Goal: Task Accomplishment & Management: Complete application form

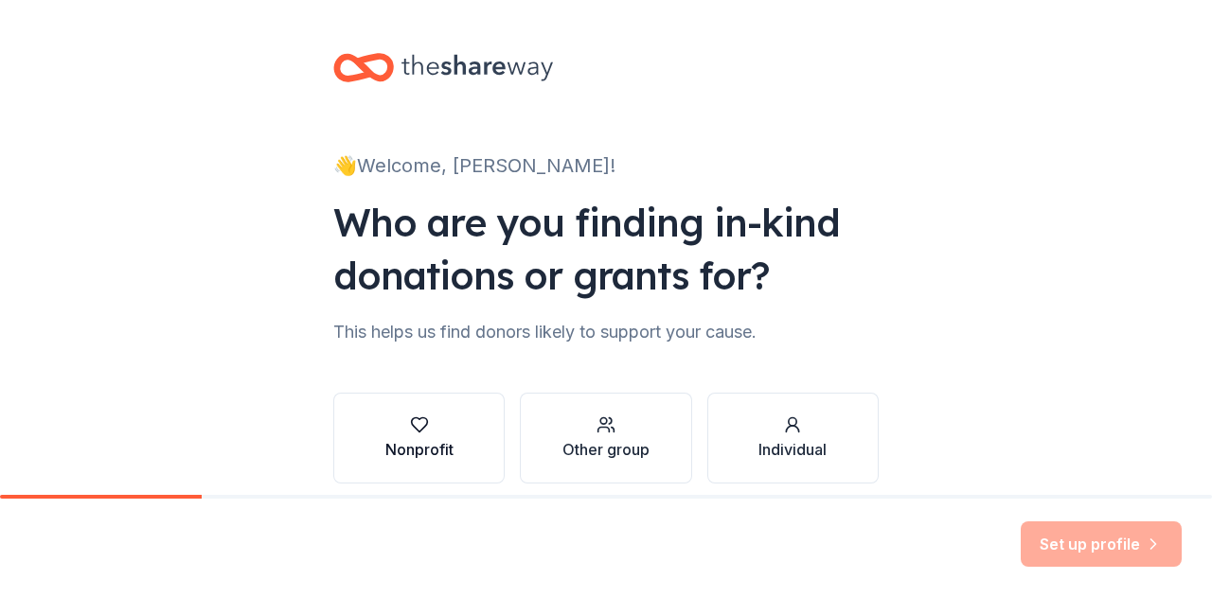
click at [448, 435] on button "Nonprofit" at bounding box center [418, 438] width 171 height 91
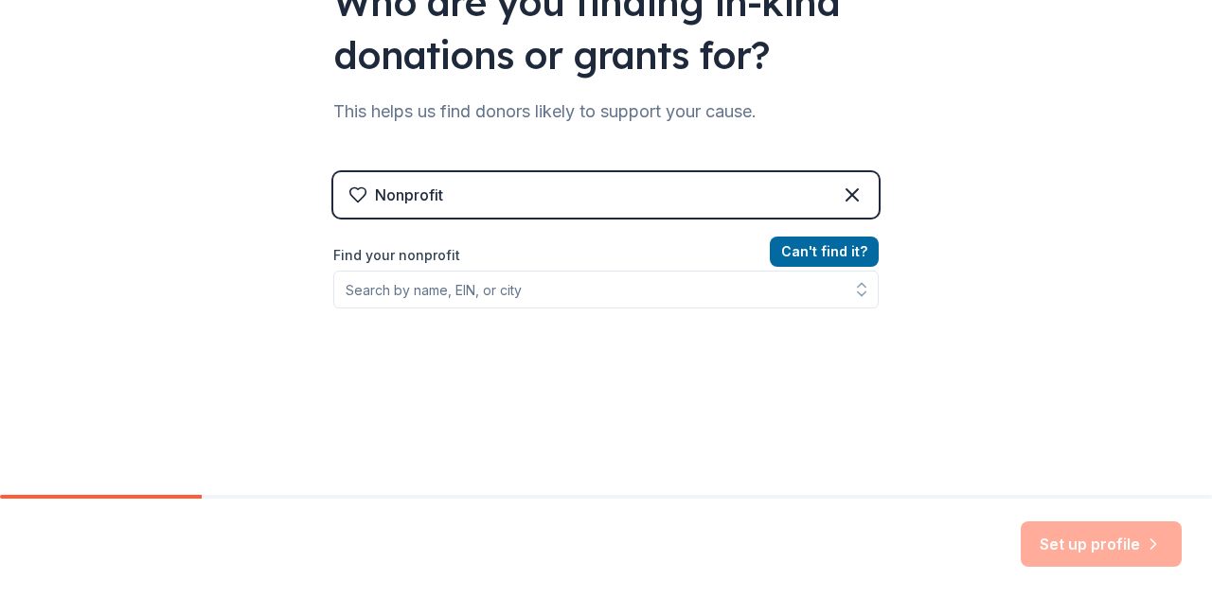
scroll to position [222, 0]
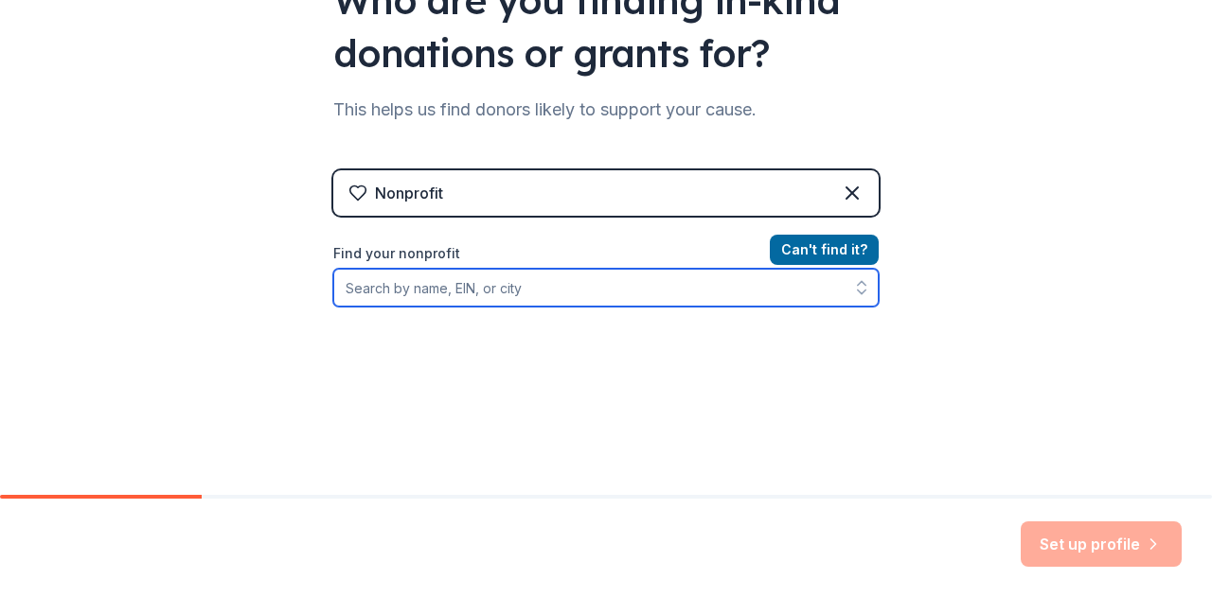
click at [560, 293] on input "Find your nonprofit" at bounding box center [605, 288] width 545 height 38
type input "[PERSON_NAME]"
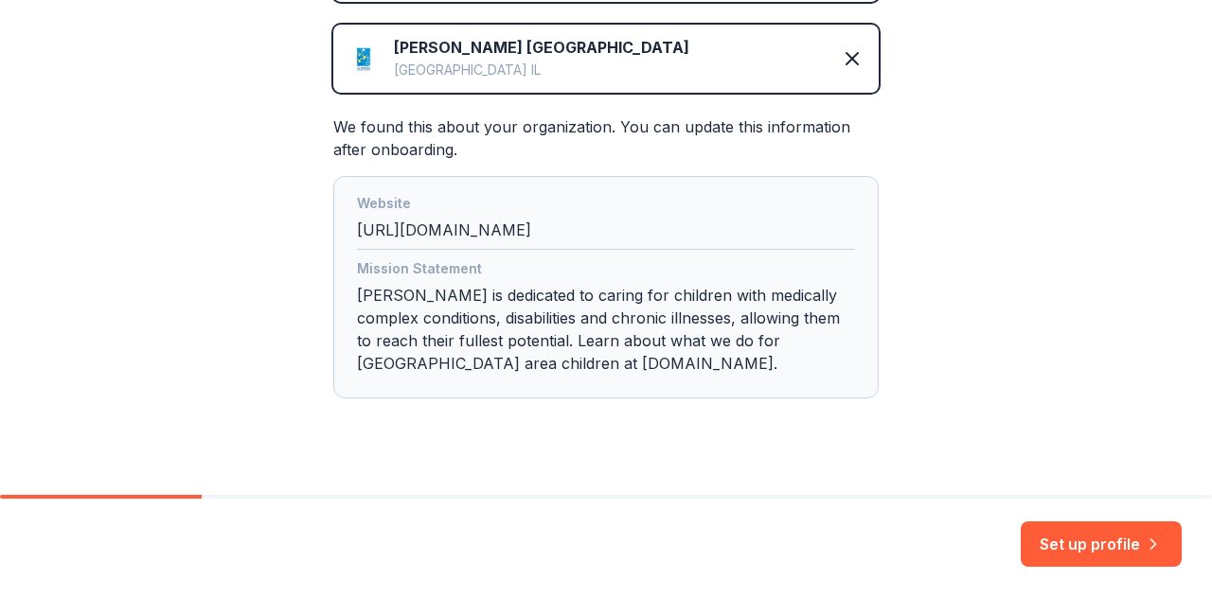
scroll to position [468, 0]
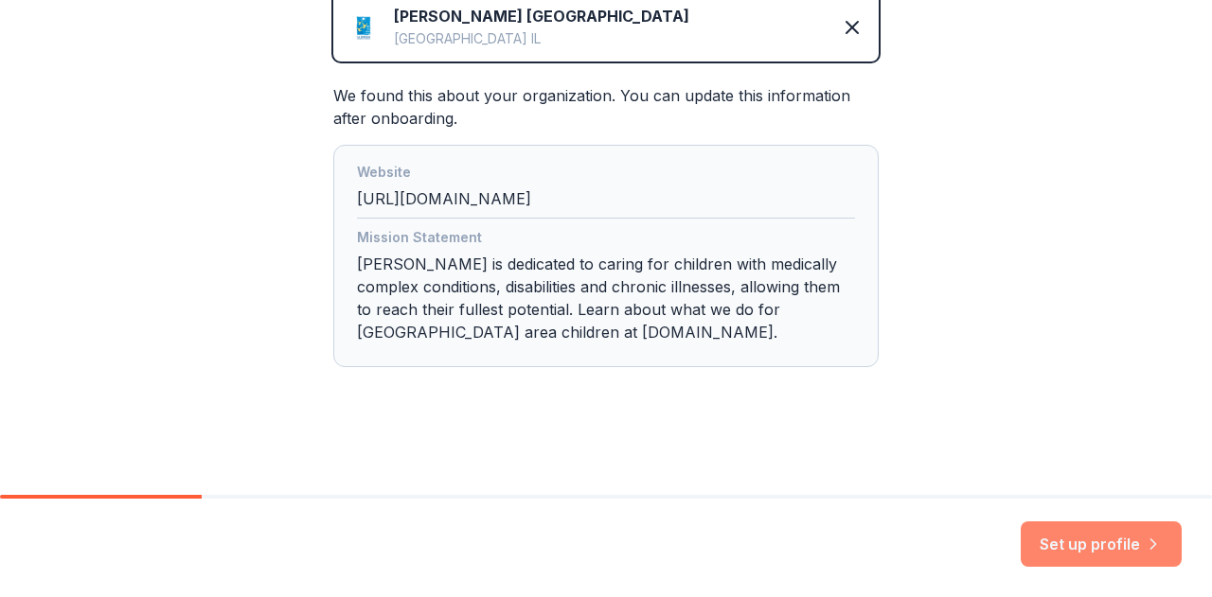
click at [1109, 542] on button "Set up profile" at bounding box center [1101, 544] width 161 height 45
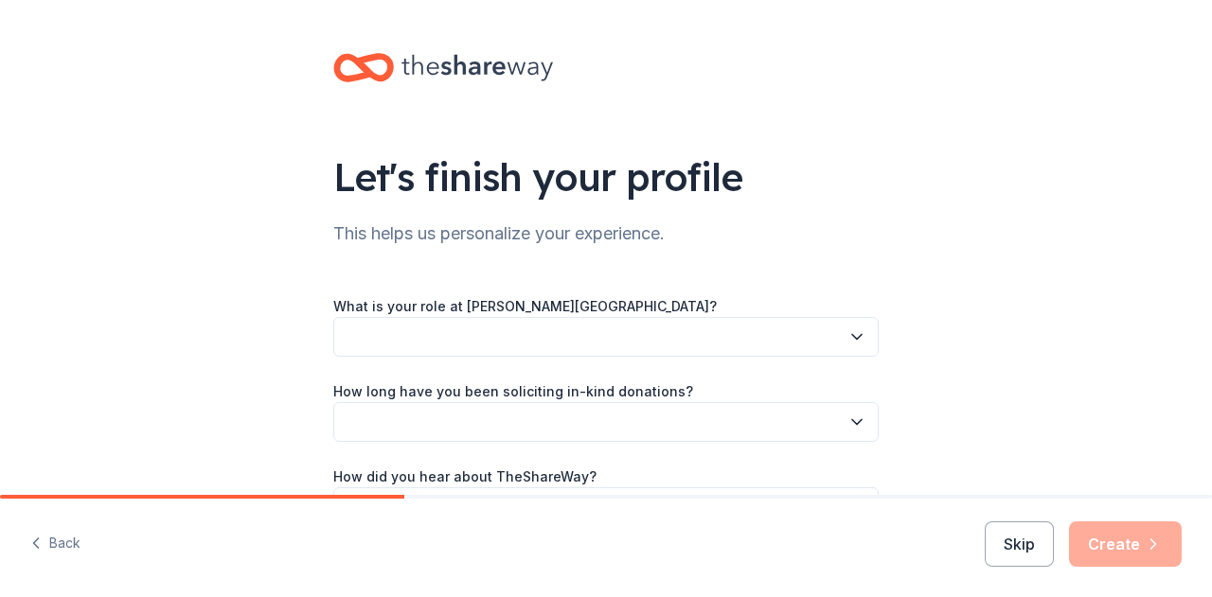
click at [841, 348] on button "button" at bounding box center [605, 337] width 545 height 40
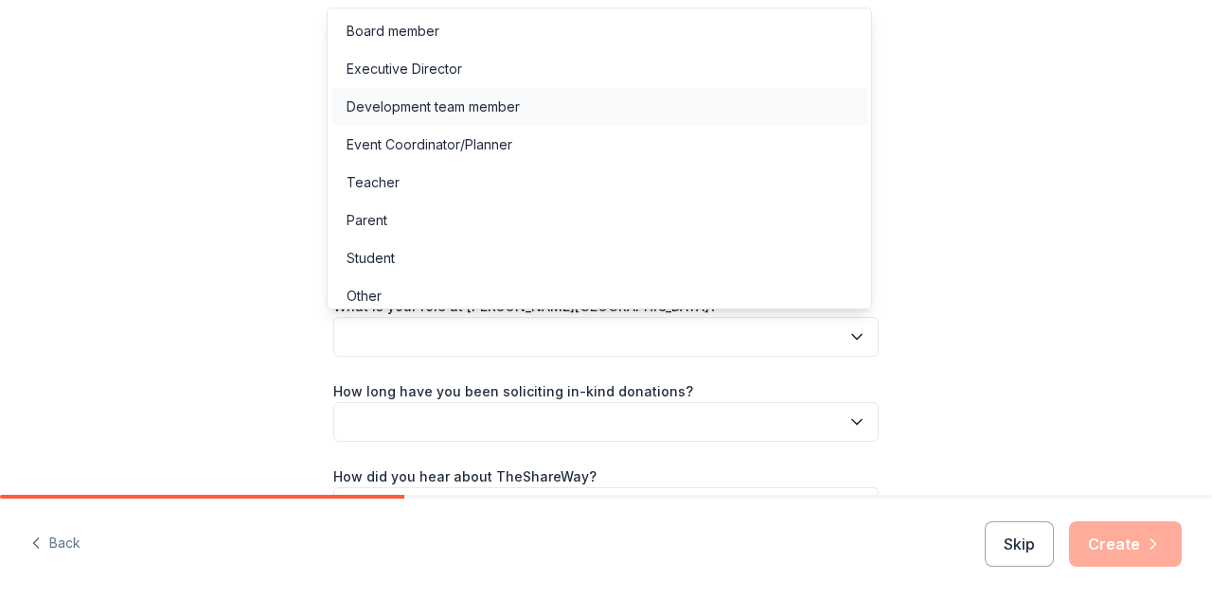
click at [594, 105] on div "Development team member" at bounding box center [599, 107] width 536 height 38
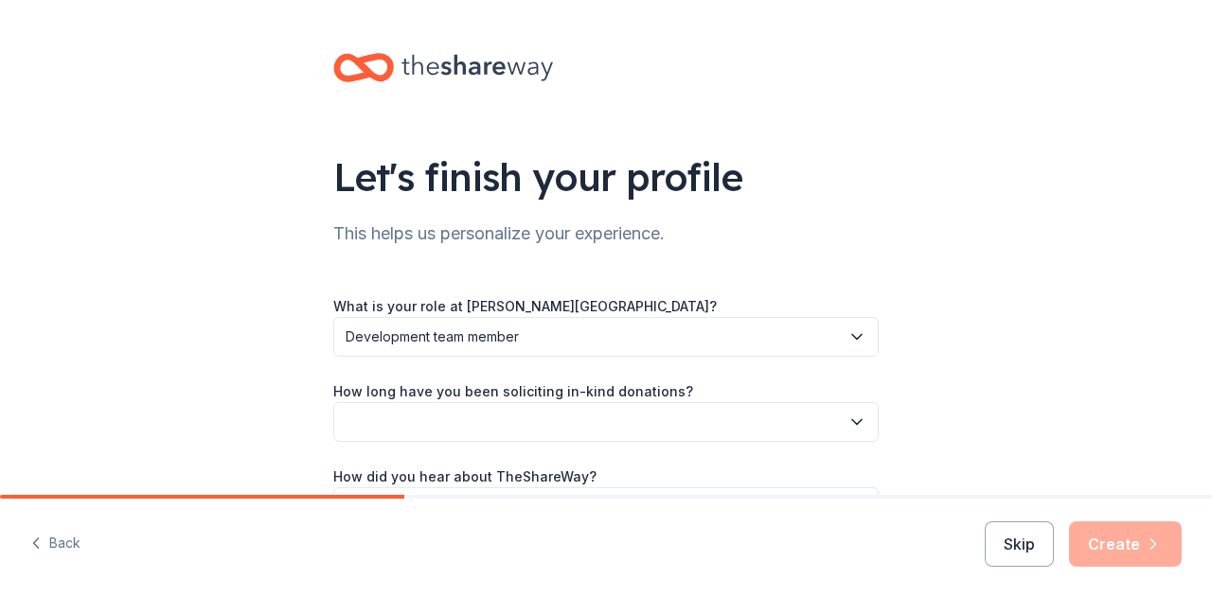
scroll to position [123, 0]
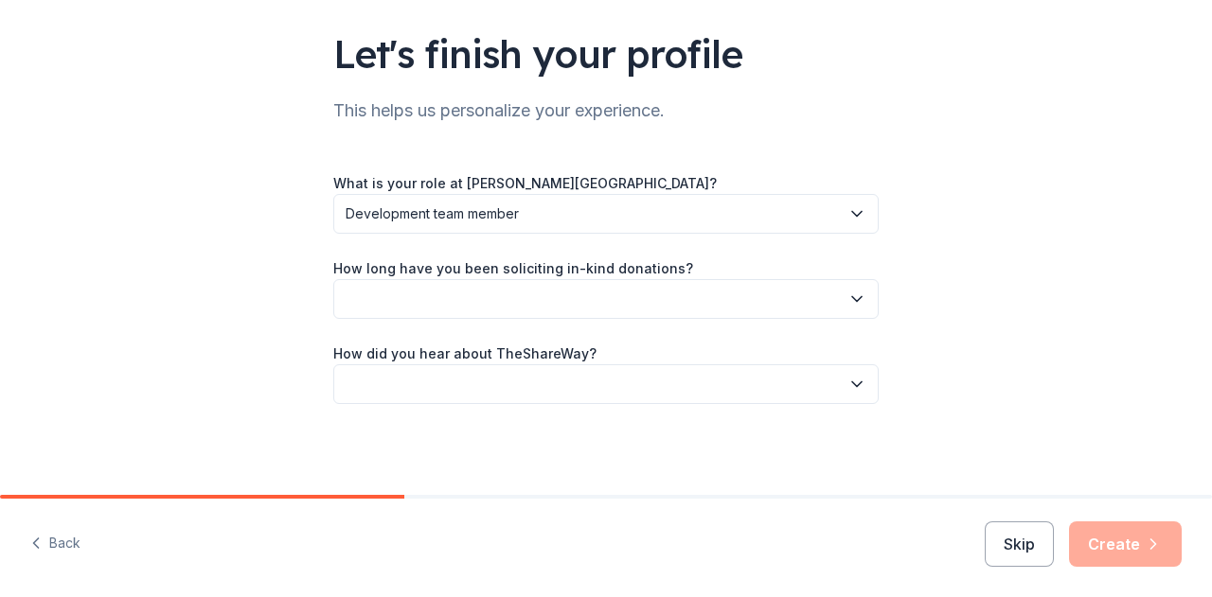
click at [591, 310] on button "button" at bounding box center [605, 299] width 545 height 40
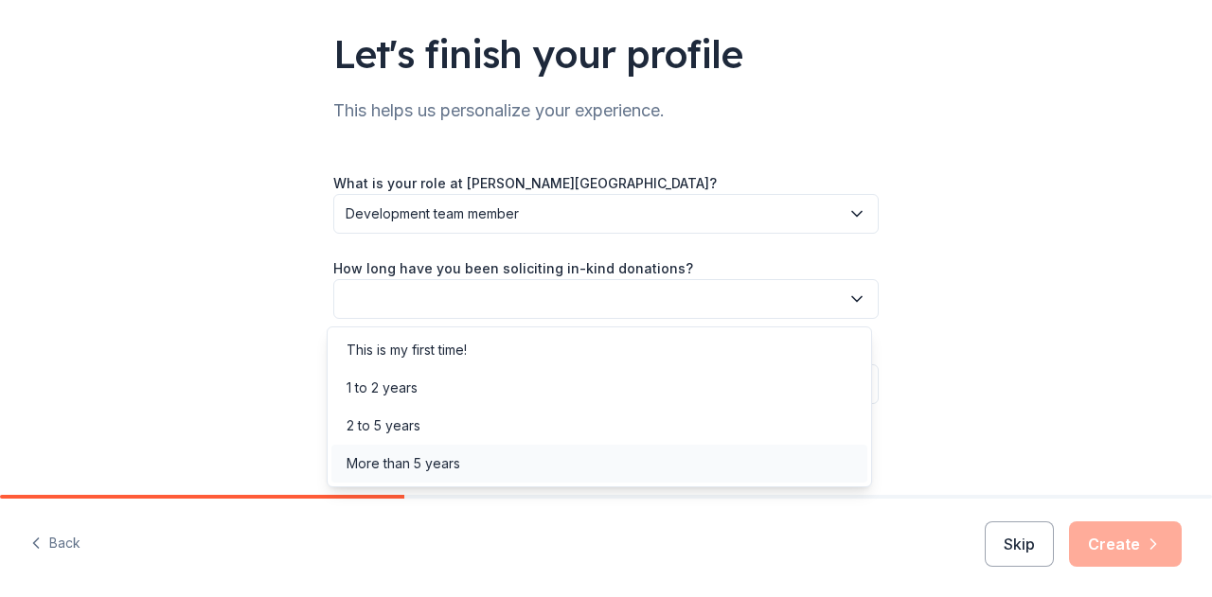
click at [487, 457] on div "More than 5 years" at bounding box center [599, 464] width 536 height 38
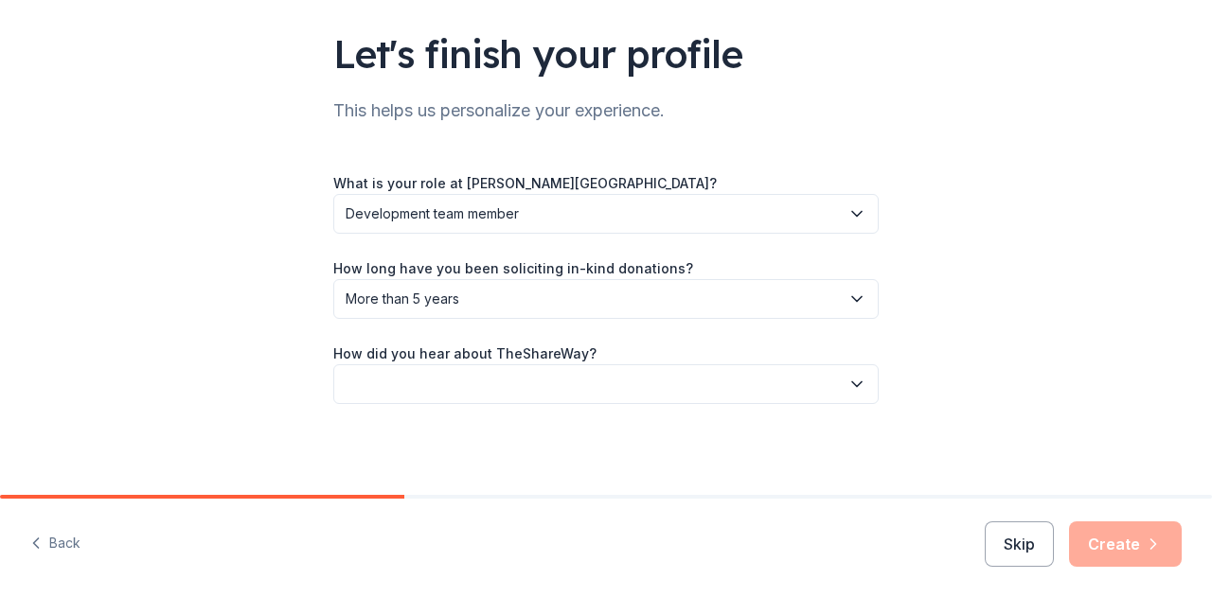
click at [487, 384] on button "button" at bounding box center [605, 384] width 545 height 40
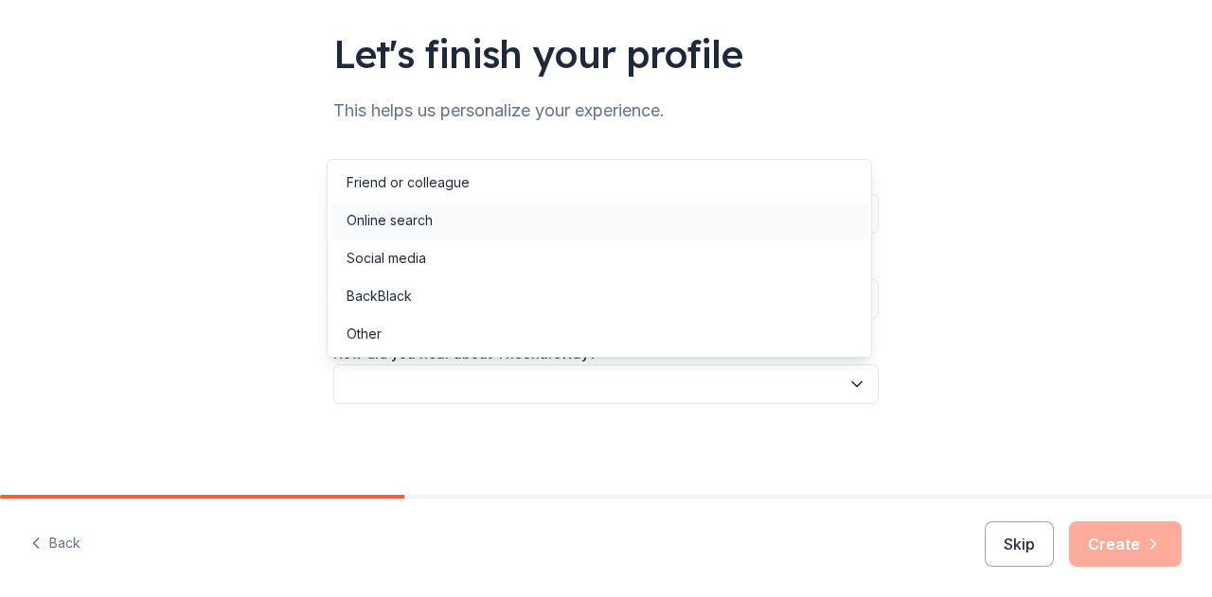
click at [456, 216] on div "Online search" at bounding box center [599, 221] width 536 height 38
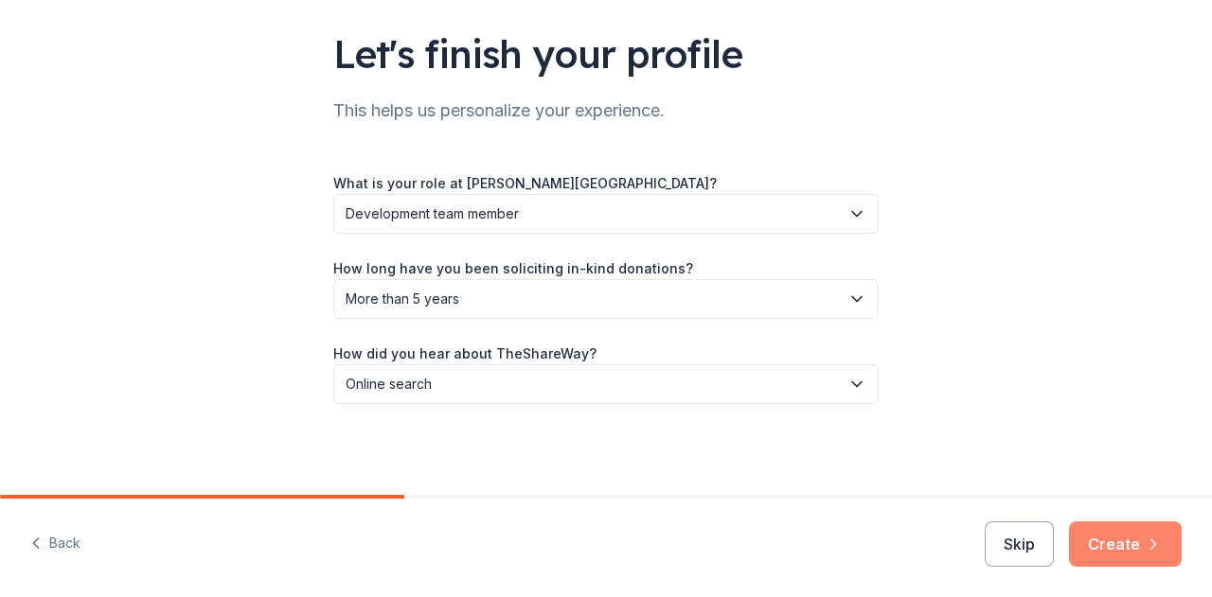
click at [1134, 548] on button "Create" at bounding box center [1125, 544] width 113 height 45
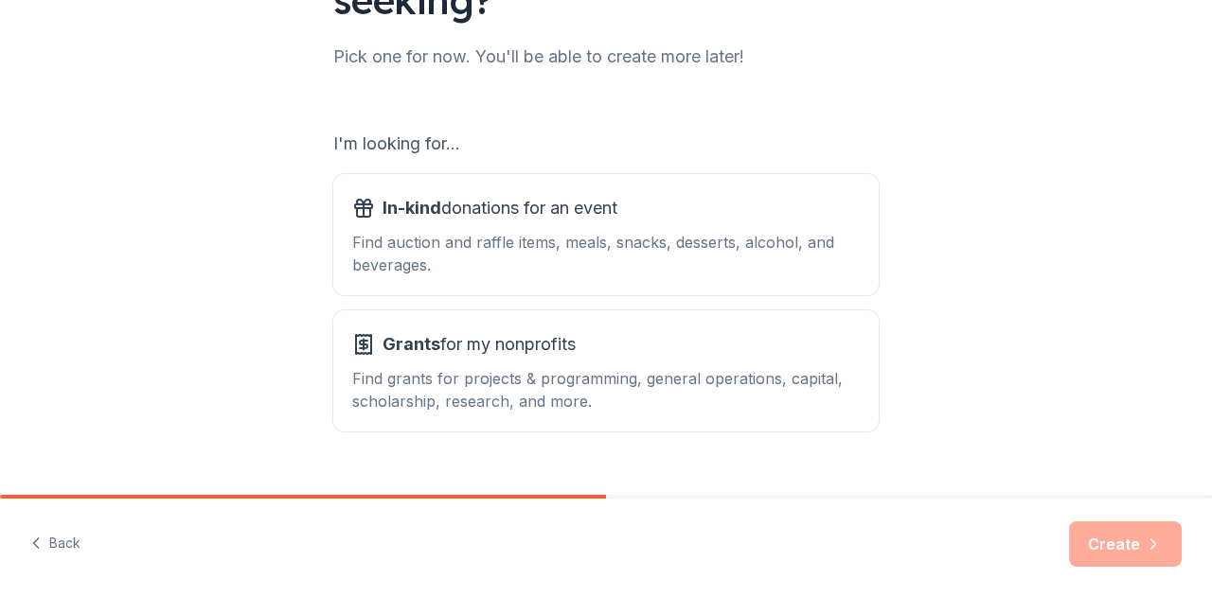
scroll to position [231, 0]
click at [837, 258] on div "Find auction and raffle items, meals, snacks, desserts, alcohol, and beverages." at bounding box center [605, 252] width 507 height 45
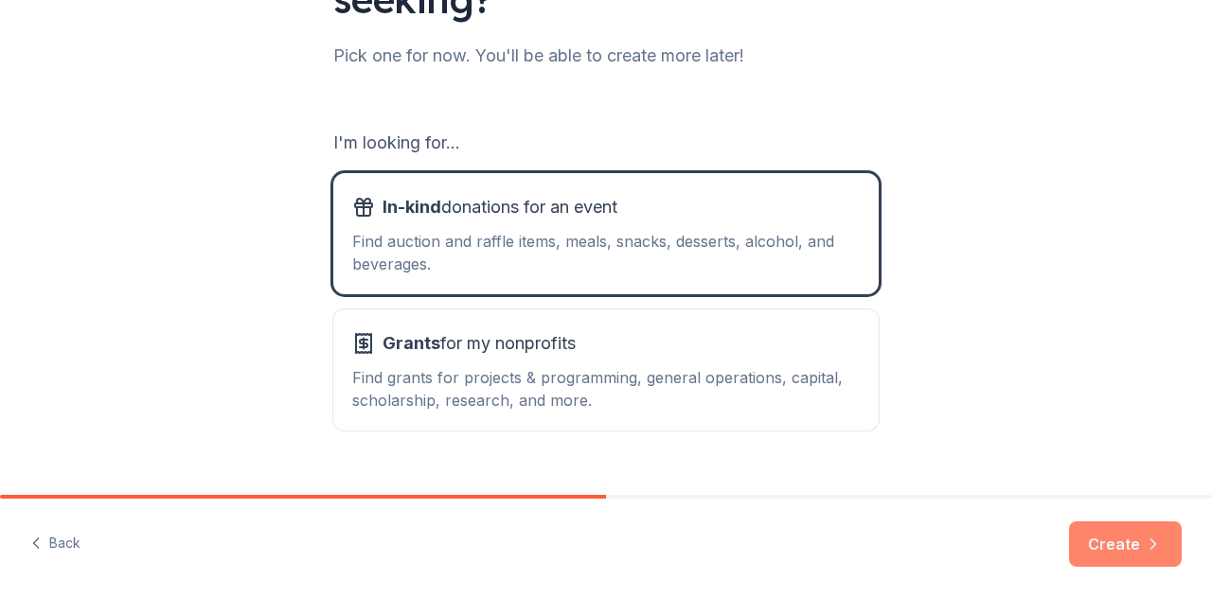
click at [1108, 546] on button "Create" at bounding box center [1125, 544] width 113 height 45
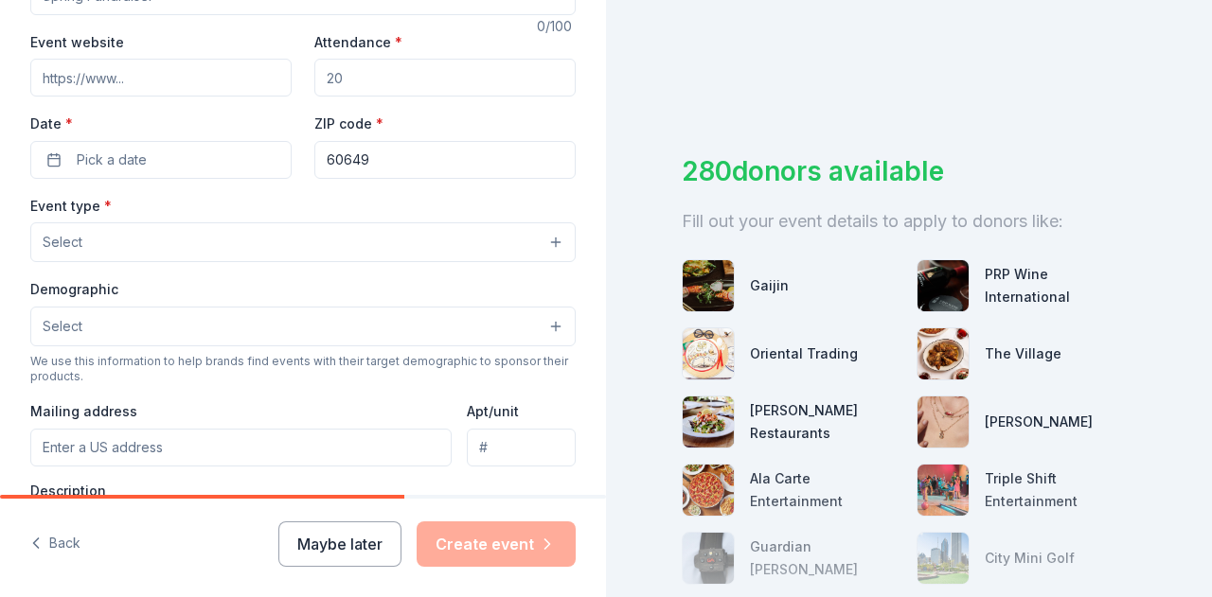
scroll to position [248, 0]
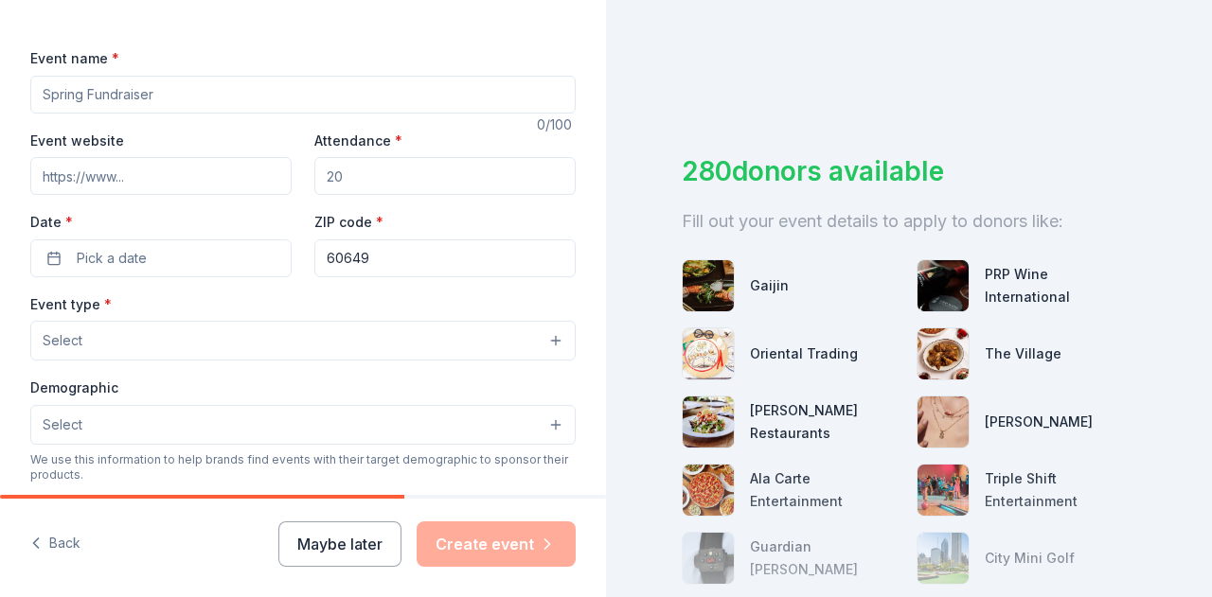
click at [370, 83] on input "Event name *" at bounding box center [302, 95] width 545 height 38
